Goal: Navigation & Orientation: Find specific page/section

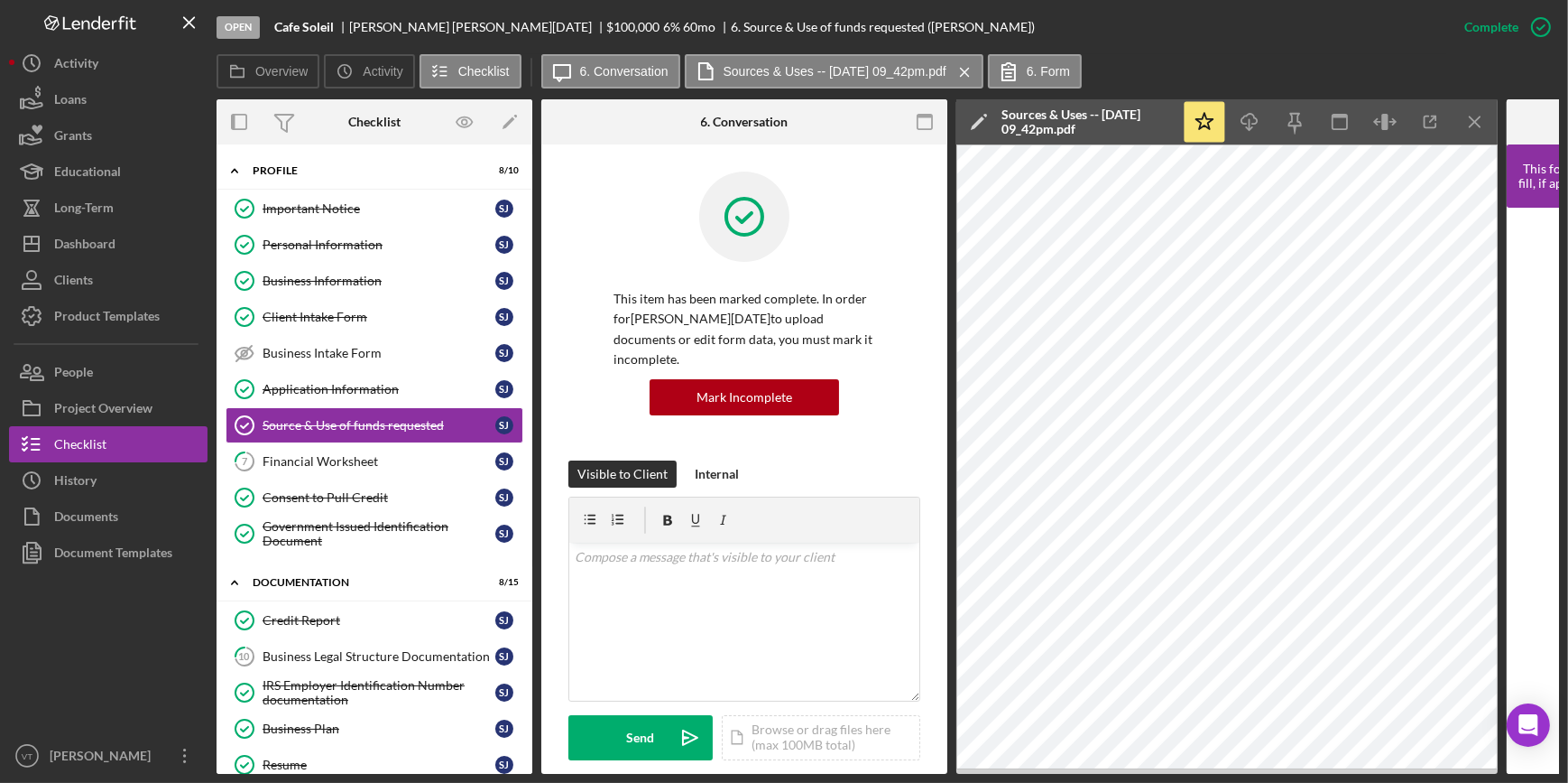
scroll to position [431, 0]
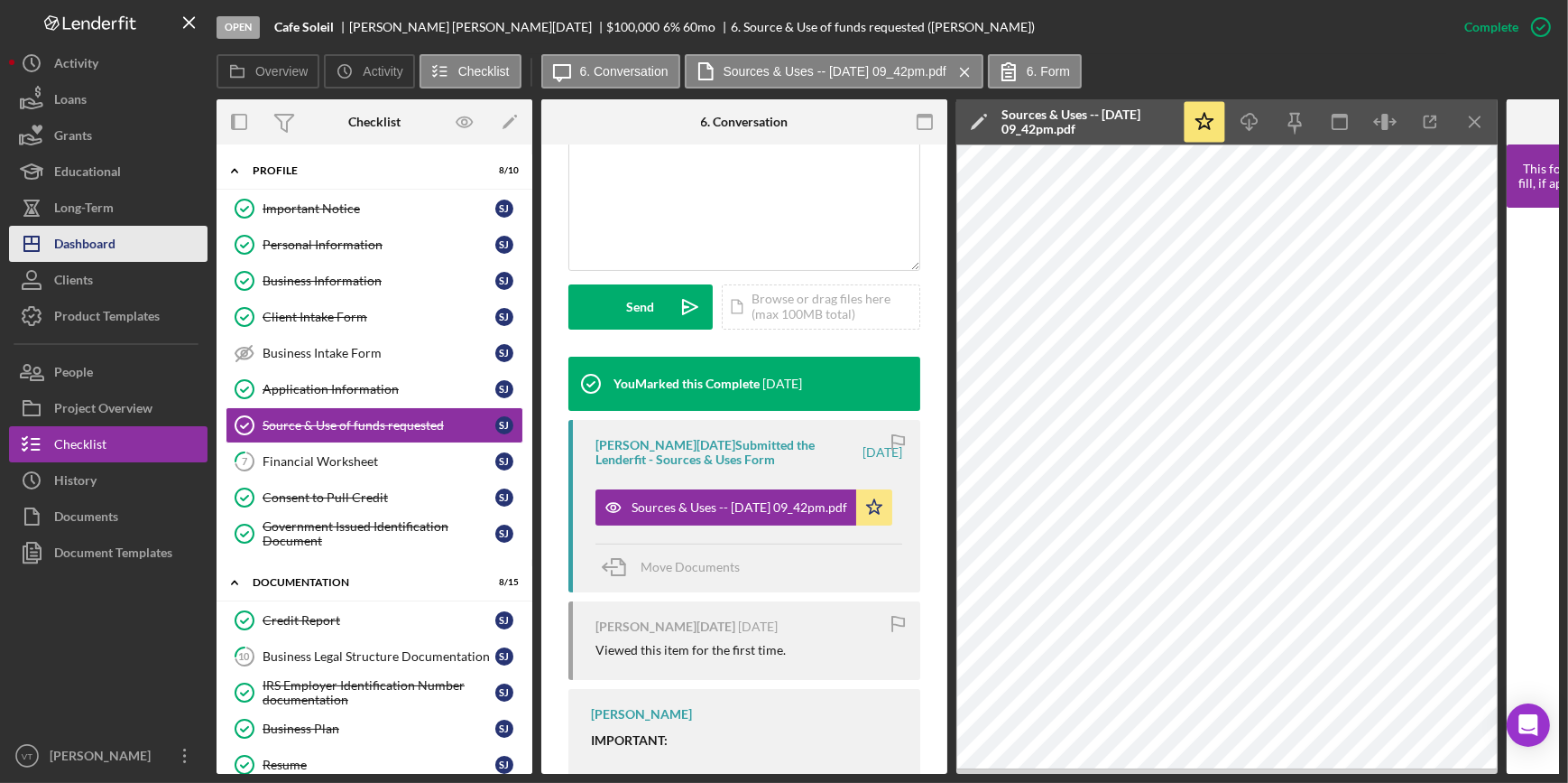
drag, startPoint x: 0, startPoint y: 0, endPoint x: 114, endPoint y: 249, distance: 273.9
click at [114, 249] on div "Dashboard" at bounding box center [85, 246] width 62 height 41
